Goal: Transaction & Acquisition: Purchase product/service

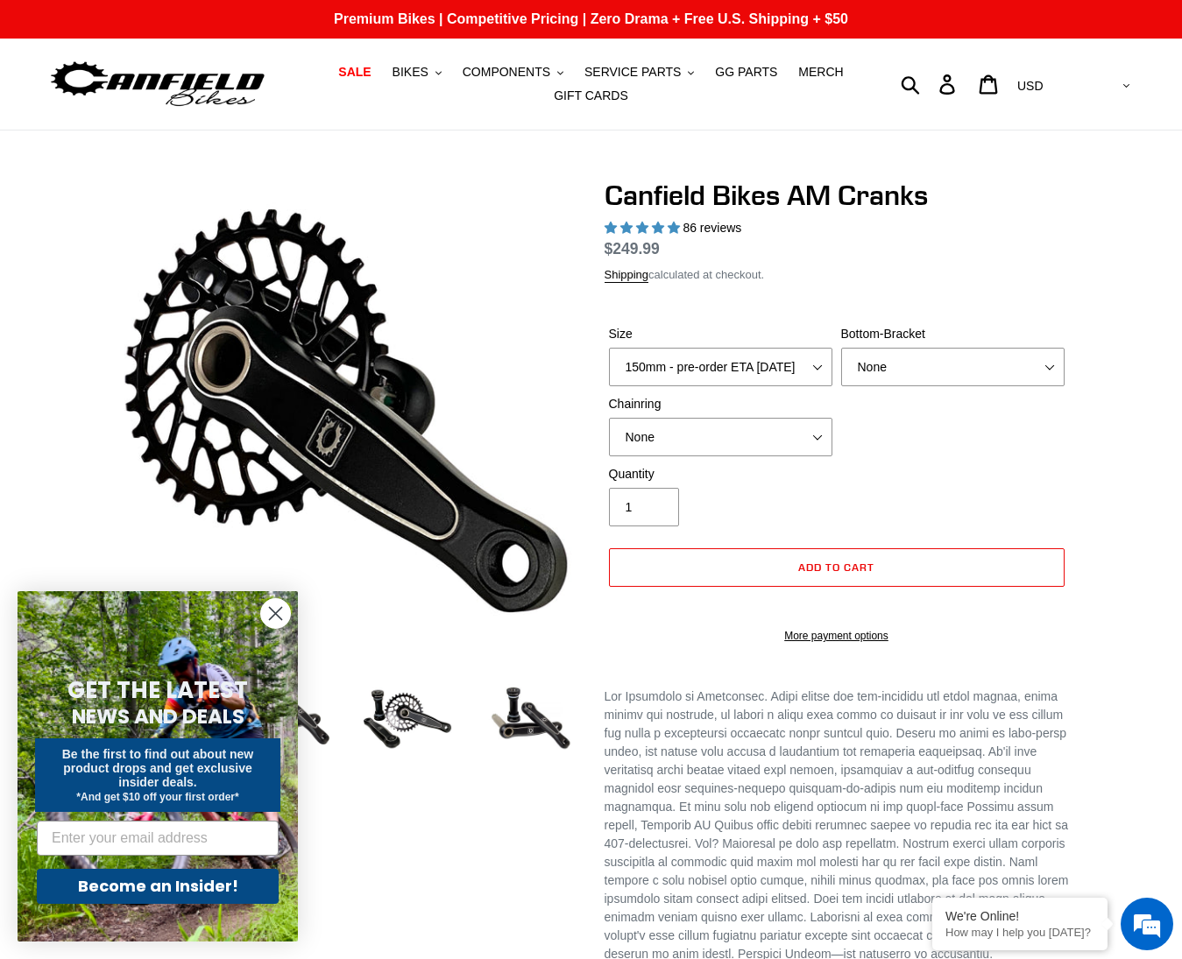
select select "highest-rating"
click at [758, 386] on select "150mm - pre-order ETA [DATE] 155mm - pre-order ETA [DATE] 160mm - pre-order ETA…" at bounding box center [720, 367] width 223 height 39
select select "155mm - pre-order ETA [DATE]"
click at [609, 369] on select "150mm - pre-order ETA [DATE] 155mm - pre-order ETA [DATE] 160mm - pre-order ETA…" at bounding box center [720, 367] width 223 height 39
click at [953, 462] on div "Size 150mm - pre-order ETA [DATE] 155mm - pre-order ETA [DATE] 160mm - pre-orde…" at bounding box center [836, 395] width 464 height 140
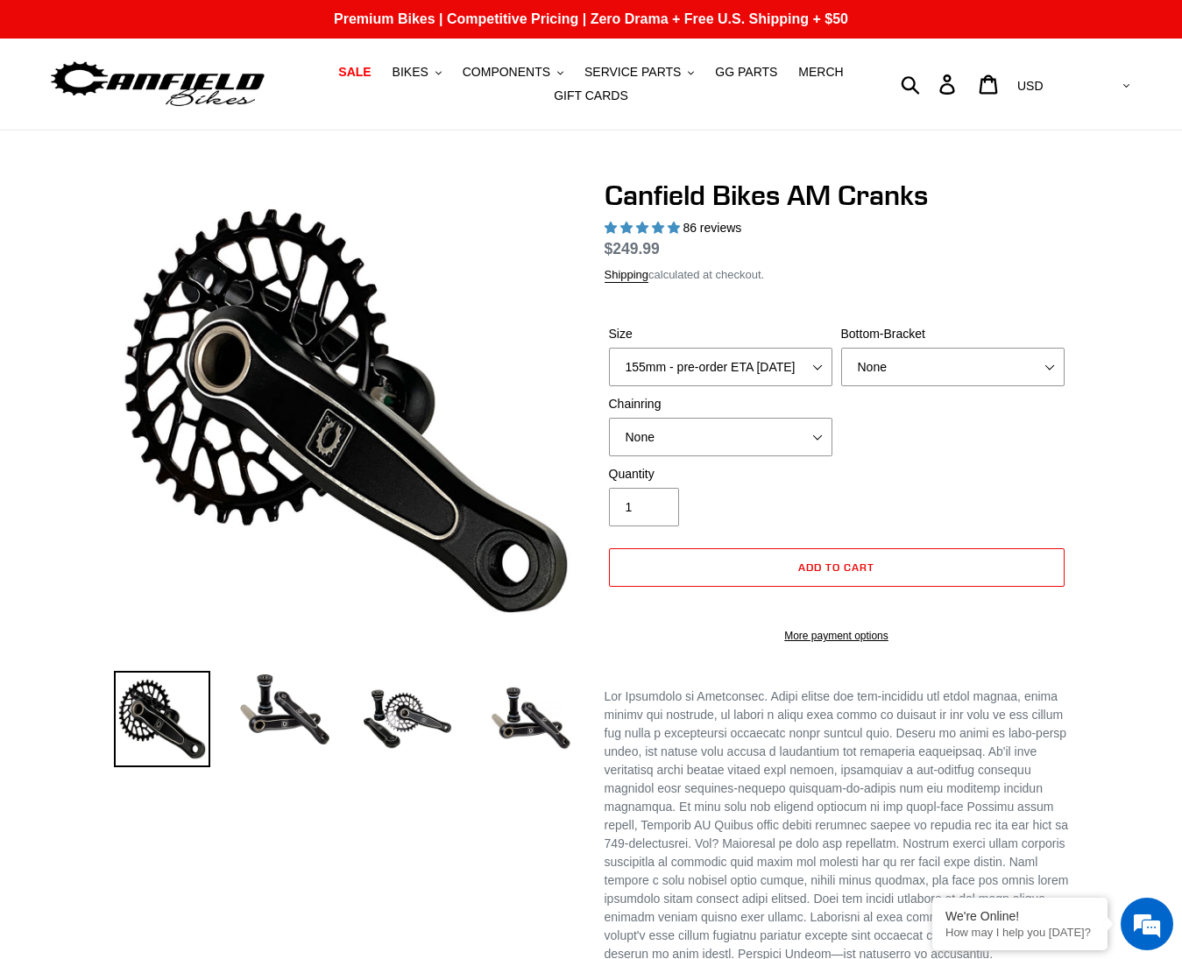
select select "highest-rating"
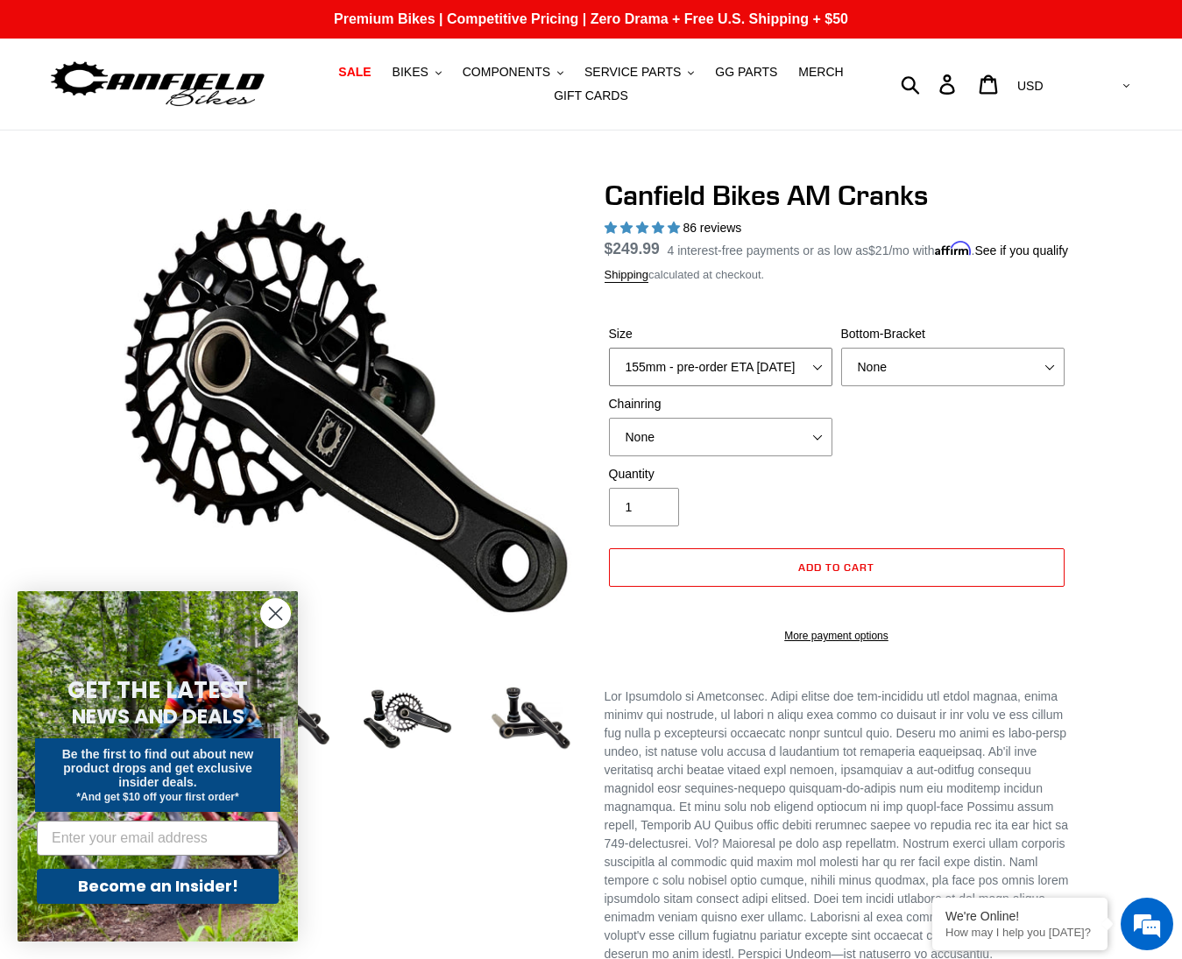
click at [752, 386] on select "150mm - pre-order ETA [DATE] 155mm - pre-order ETA [DATE] 160mm - pre-order ETA…" at bounding box center [720, 367] width 223 height 39
click at [975, 378] on select "None BSA Threaded 68/73mm Press Fit PF92" at bounding box center [952, 367] width 223 height 39
click at [841, 369] on select "None BSA Threaded 68/73mm Press Fit PF92" at bounding box center [952, 367] width 223 height 39
click at [945, 386] on select "None BSA Threaded 68/73mm Press Fit PF92" at bounding box center [952, 367] width 223 height 39
click at [841, 369] on select "None BSA Threaded 68/73mm Press Fit PF92" at bounding box center [952, 367] width 223 height 39
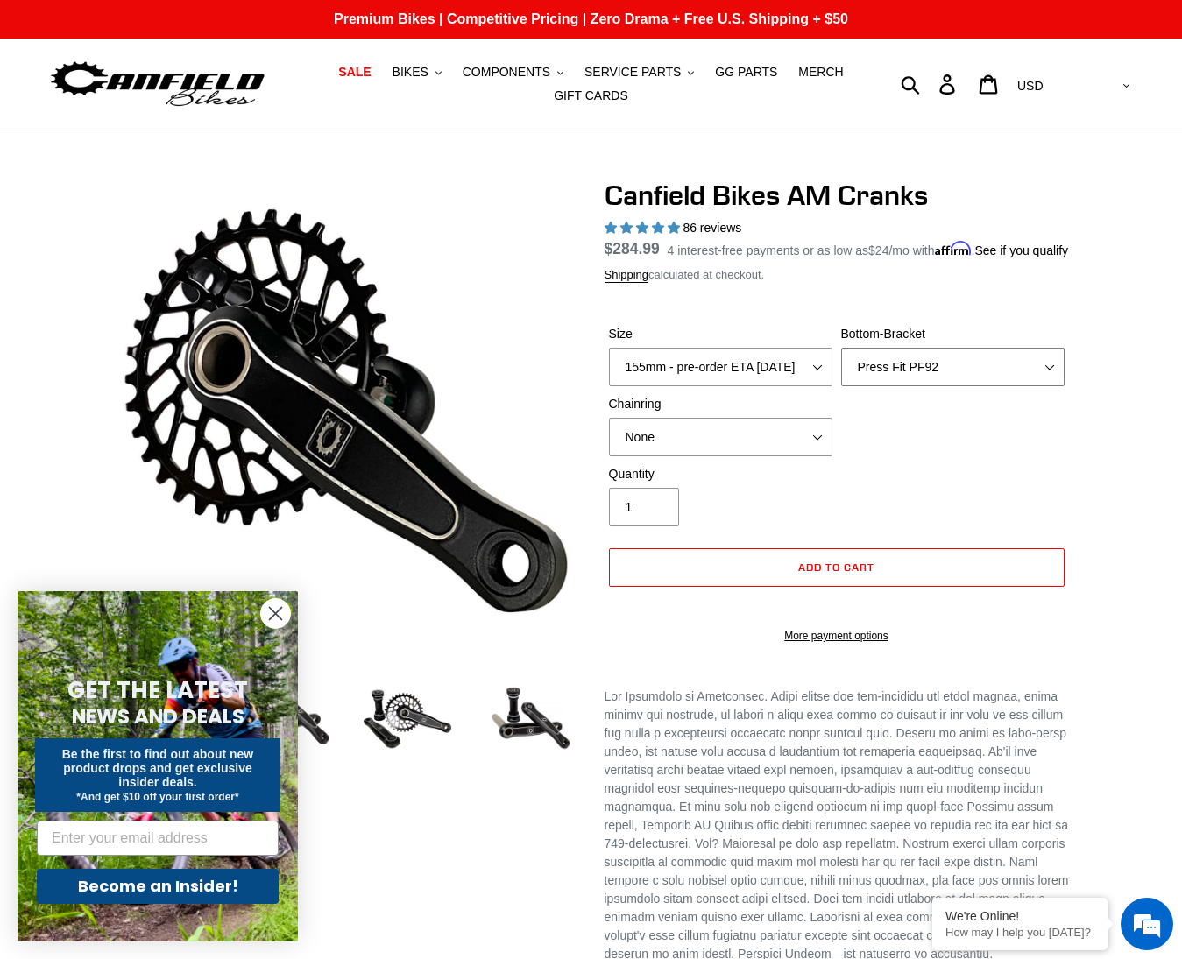
click at [933, 386] on select "None BSA Threaded 68/73mm Press Fit PF92" at bounding box center [952, 367] width 223 height 39
select select "BSA Threaded 68/73mm"
click at [841, 369] on select "None BSA Threaded 68/73mm Press Fit PF92" at bounding box center [952, 367] width 223 height 39
click at [782, 456] on select "None 30t Round (Boost 148) 30t Oval (Boost 148) 32t Round (Boost 148) 32t Oval …" at bounding box center [720, 437] width 223 height 39
click at [609, 439] on select "None 30t Round (Boost 148) 30t Oval (Boost 148) 32t Round (Boost 148) 32t Oval …" at bounding box center [720, 437] width 223 height 39
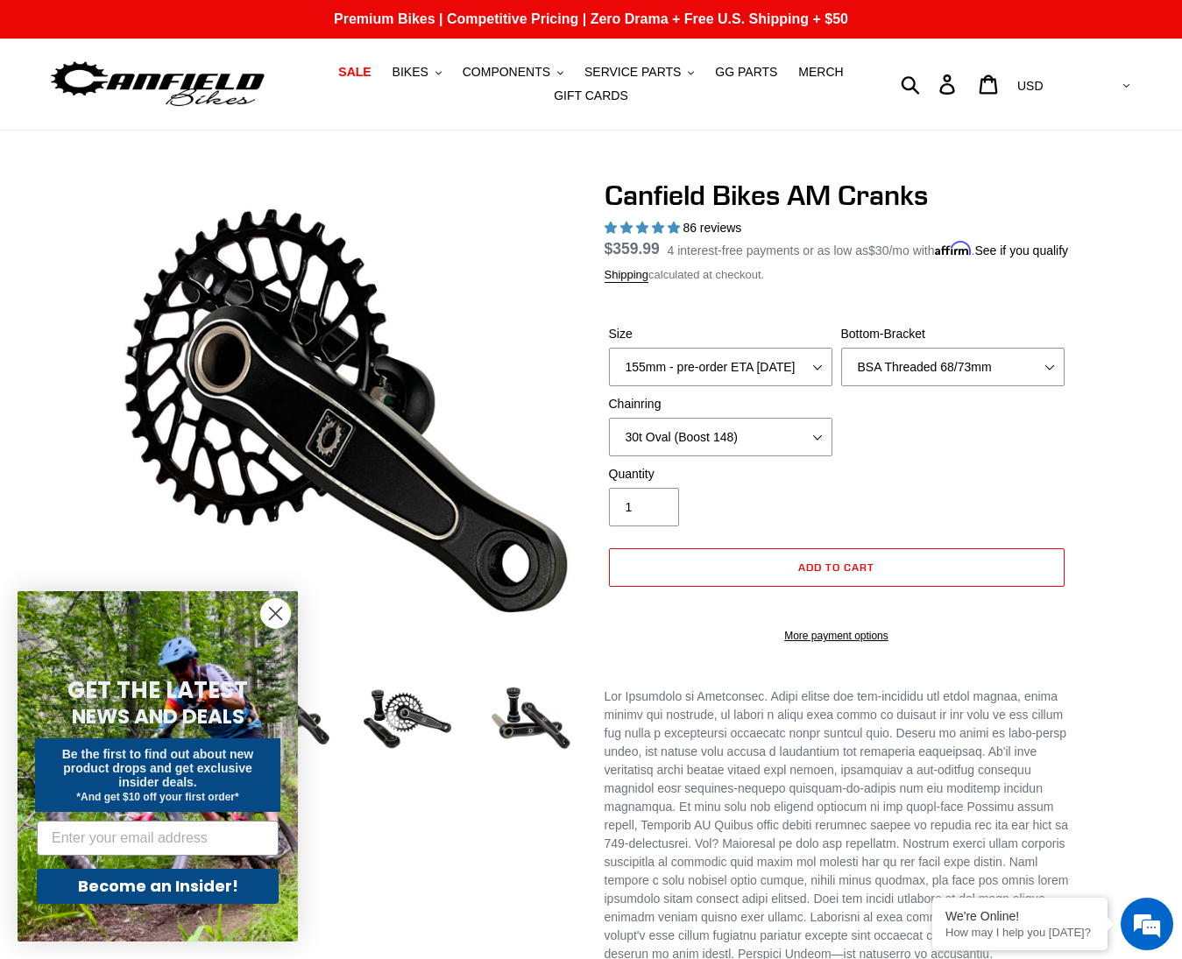
click at [949, 465] on div "Size 150mm - pre-order ETA [DATE] 155mm - pre-order ETA [DATE] 160mm - pre-orde…" at bounding box center [836, 395] width 464 height 140
click at [768, 456] on select "None 30t Round (Boost 148) 30t Oval (Boost 148) 32t Round (Boost 148) 32t Oval …" at bounding box center [720, 437] width 223 height 39
click at [609, 439] on select "None 30t Round (Boost 148) 30t Oval (Boost 148) 32t Round (Boost 148) 32t Oval …" at bounding box center [720, 437] width 223 height 39
click at [730, 456] on select "None 30t Round (Boost 148) 30t Oval (Boost 148) 32t Round (Boost 148) 32t Oval …" at bounding box center [720, 437] width 223 height 39
click at [609, 439] on select "None 30t Round (Boost 148) 30t Oval (Boost 148) 32t Round (Boost 148) 32t Oval …" at bounding box center [720, 437] width 223 height 39
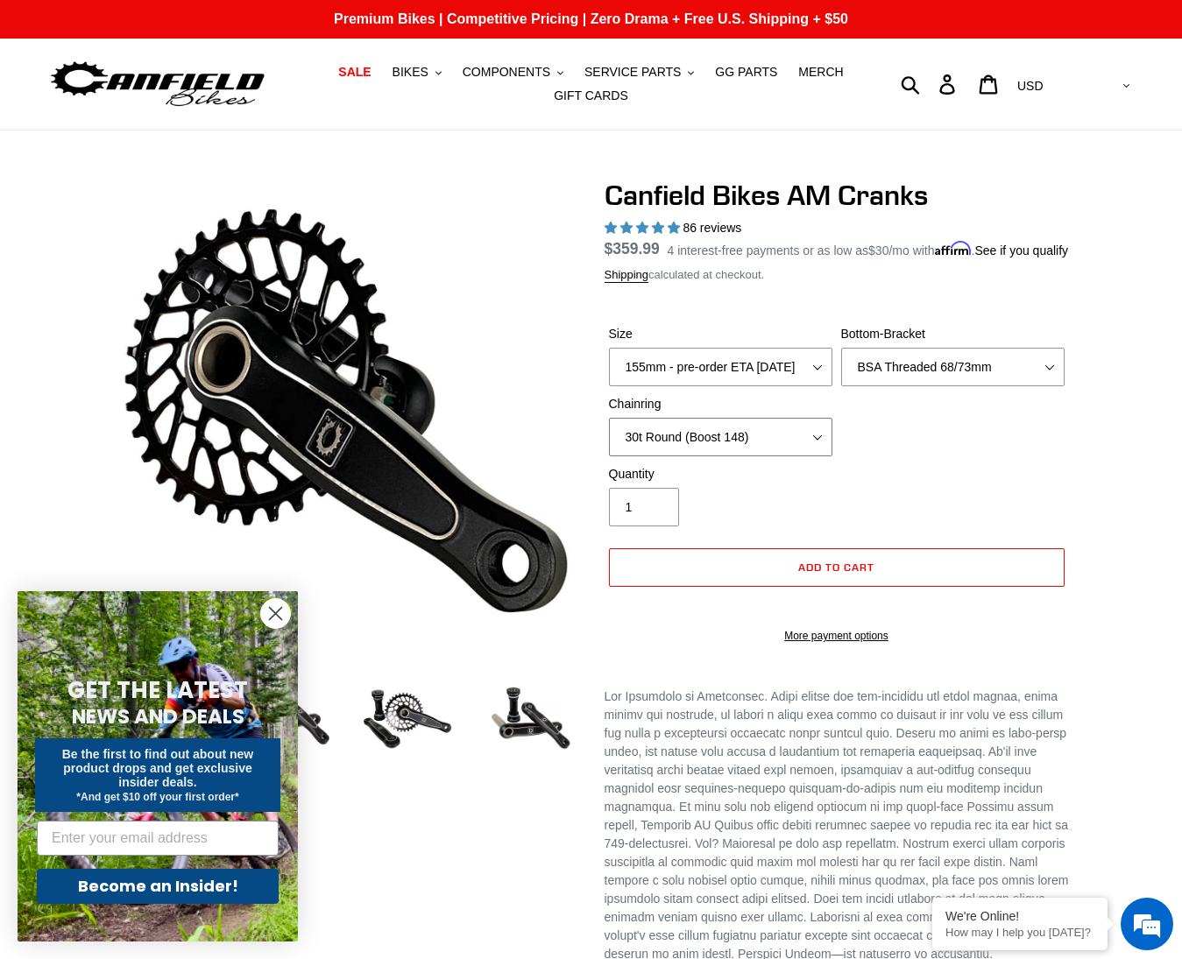
click at [715, 454] on select "None 30t Round (Boost 148) 30t Oval (Boost 148) 32t Round (Boost 148) 32t Oval …" at bounding box center [720, 437] width 223 height 39
select select "None"
click at [609, 439] on select "None 30t Round (Boost 148) 30t Oval (Boost 148) 32t Round (Boost 148) 32t Oval …" at bounding box center [720, 437] width 223 height 39
click at [275, 608] on circle "Close dialog" at bounding box center [275, 613] width 29 height 29
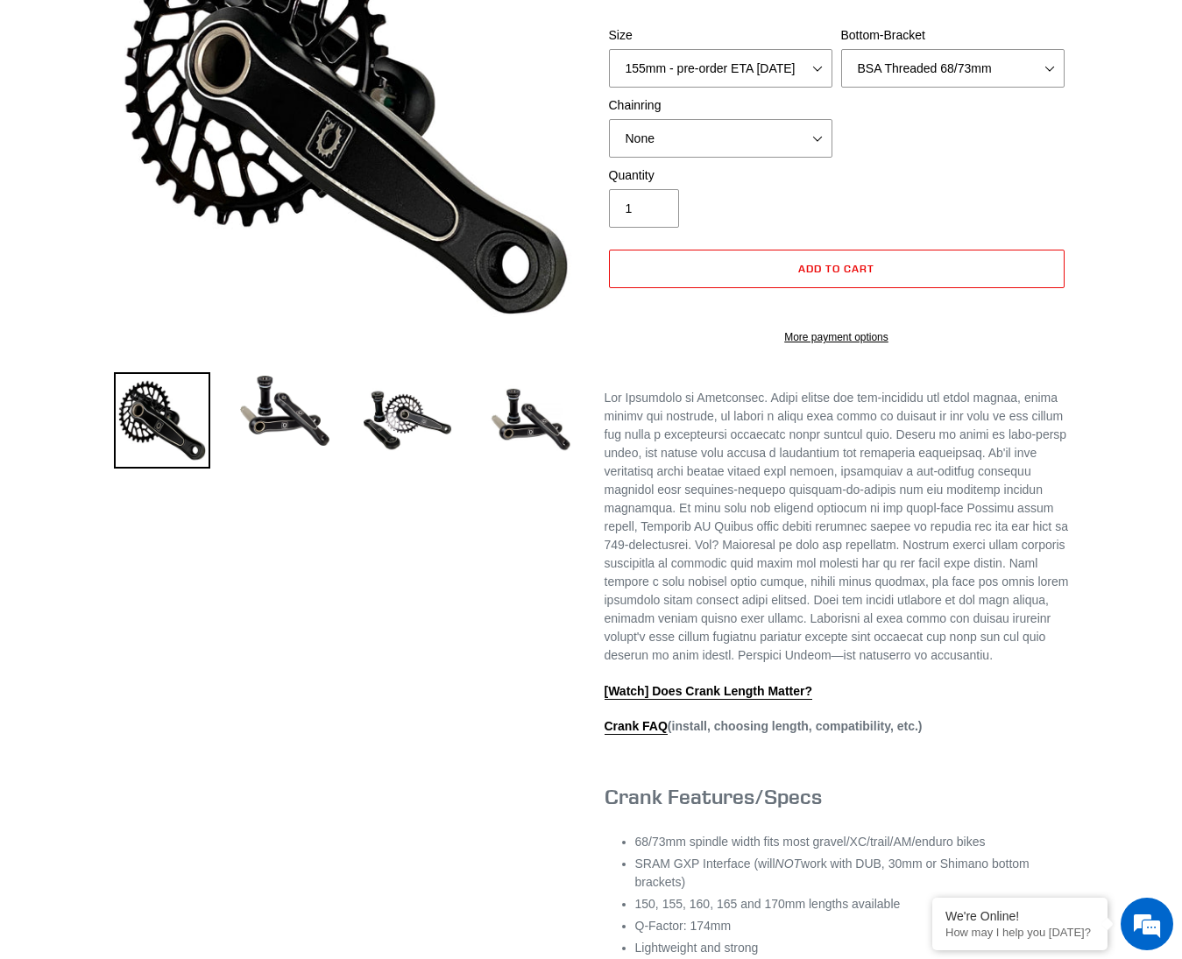
scroll to position [307, 0]
